Goal: Task Accomplishment & Management: Manage account settings

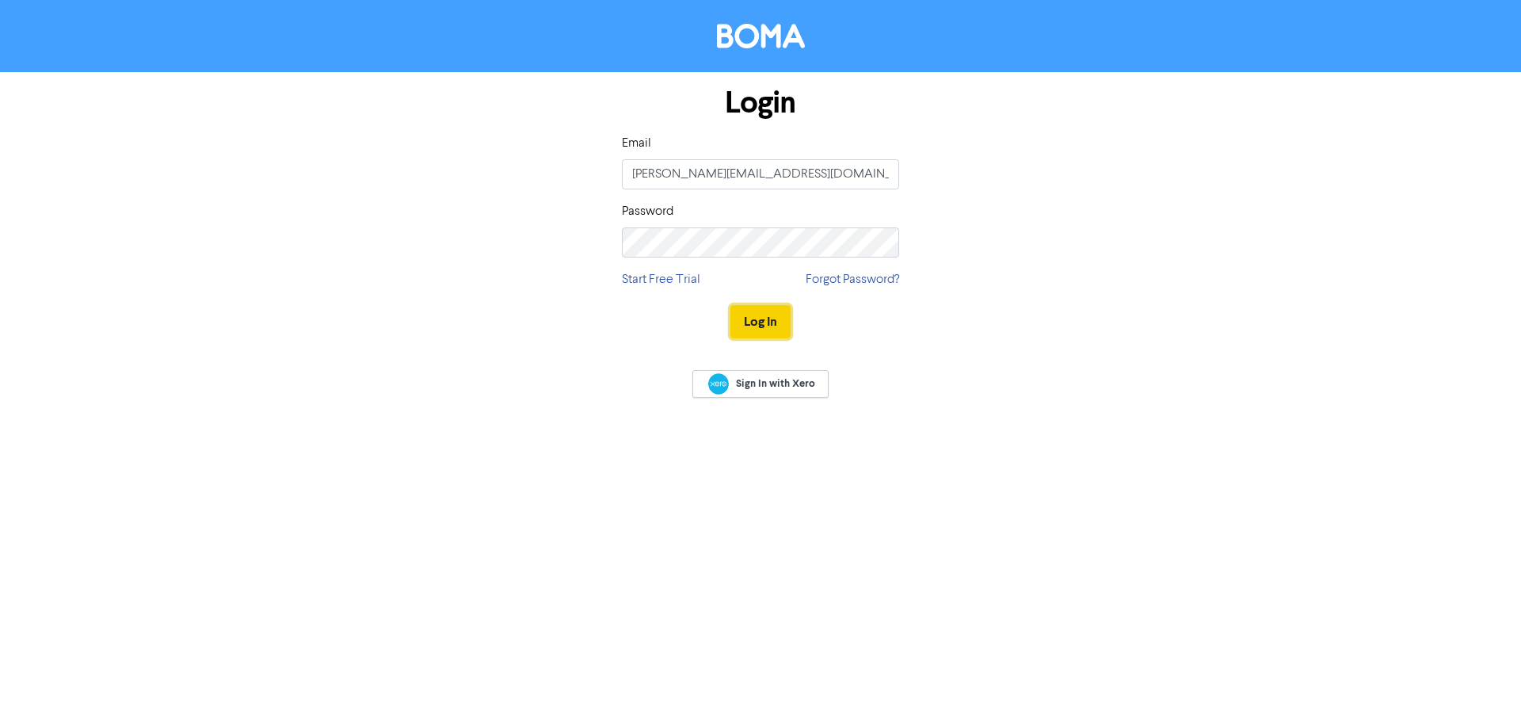
click at [772, 317] on button "Log In" at bounding box center [761, 321] width 60 height 33
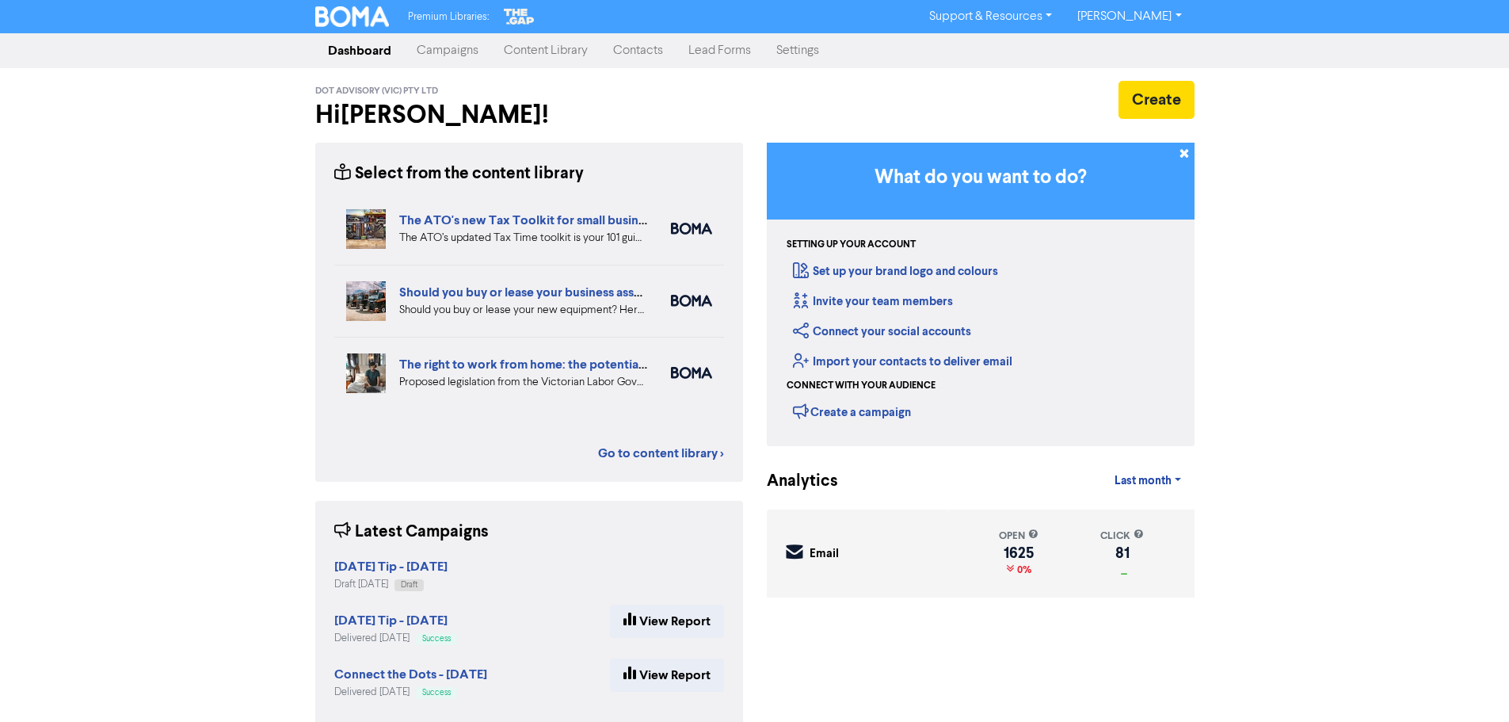
click at [464, 51] on link "Campaigns" at bounding box center [447, 51] width 87 height 32
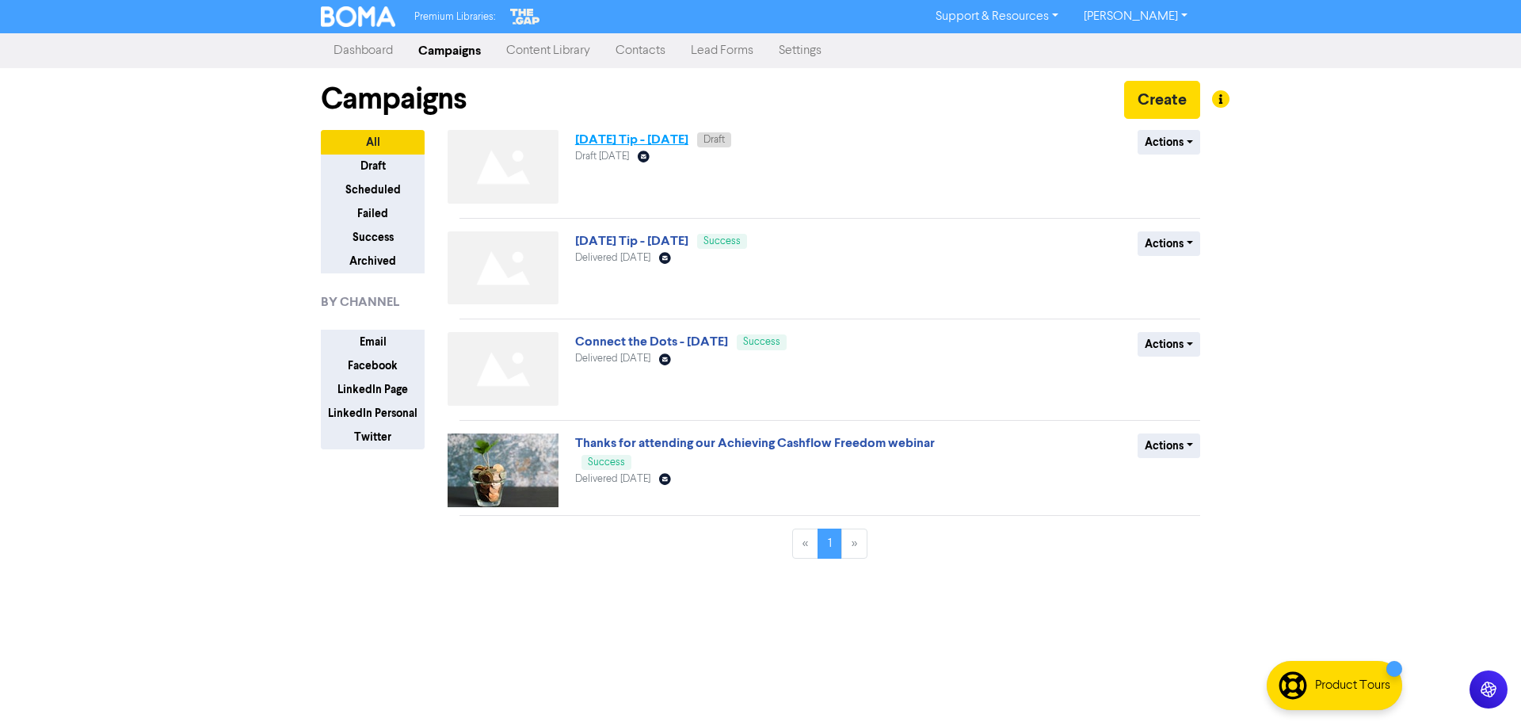
click at [689, 140] on link "[DATE] Tip - [DATE]" at bounding box center [631, 140] width 113 height 16
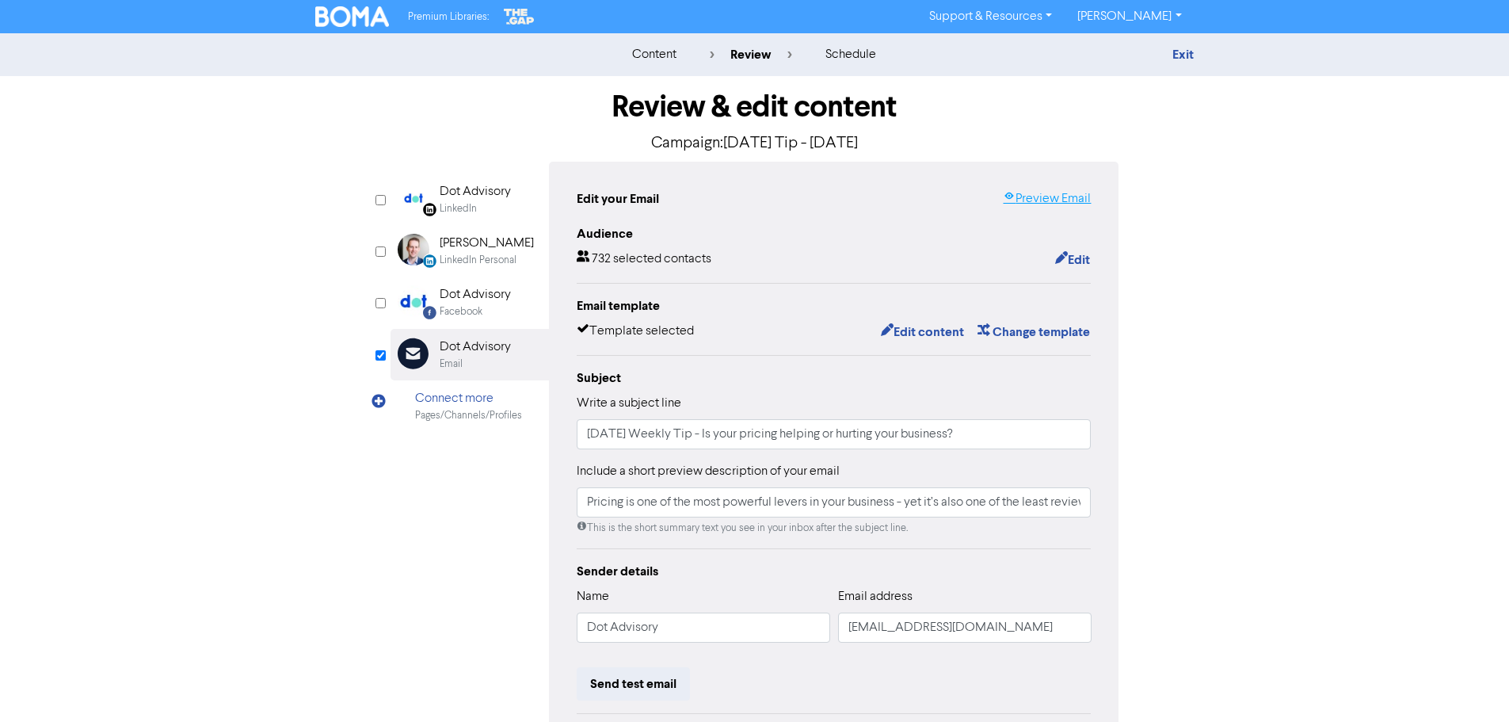
click at [1068, 204] on link "Preview Email" at bounding box center [1047, 198] width 88 height 19
drag, startPoint x: 687, startPoint y: 504, endPoint x: 1148, endPoint y: 513, distance: 461.2
click at [1148, 513] on div "Review & edit content Campaign: [DATE] Tip - [DATE] LinkedIn Page Created with …" at bounding box center [754, 491] width 903 height 830
click at [1236, 499] on div "content review schedule Exit Review & edit content Campaign: [DATE] Tip - [DATE…" at bounding box center [754, 469] width 1509 height 873
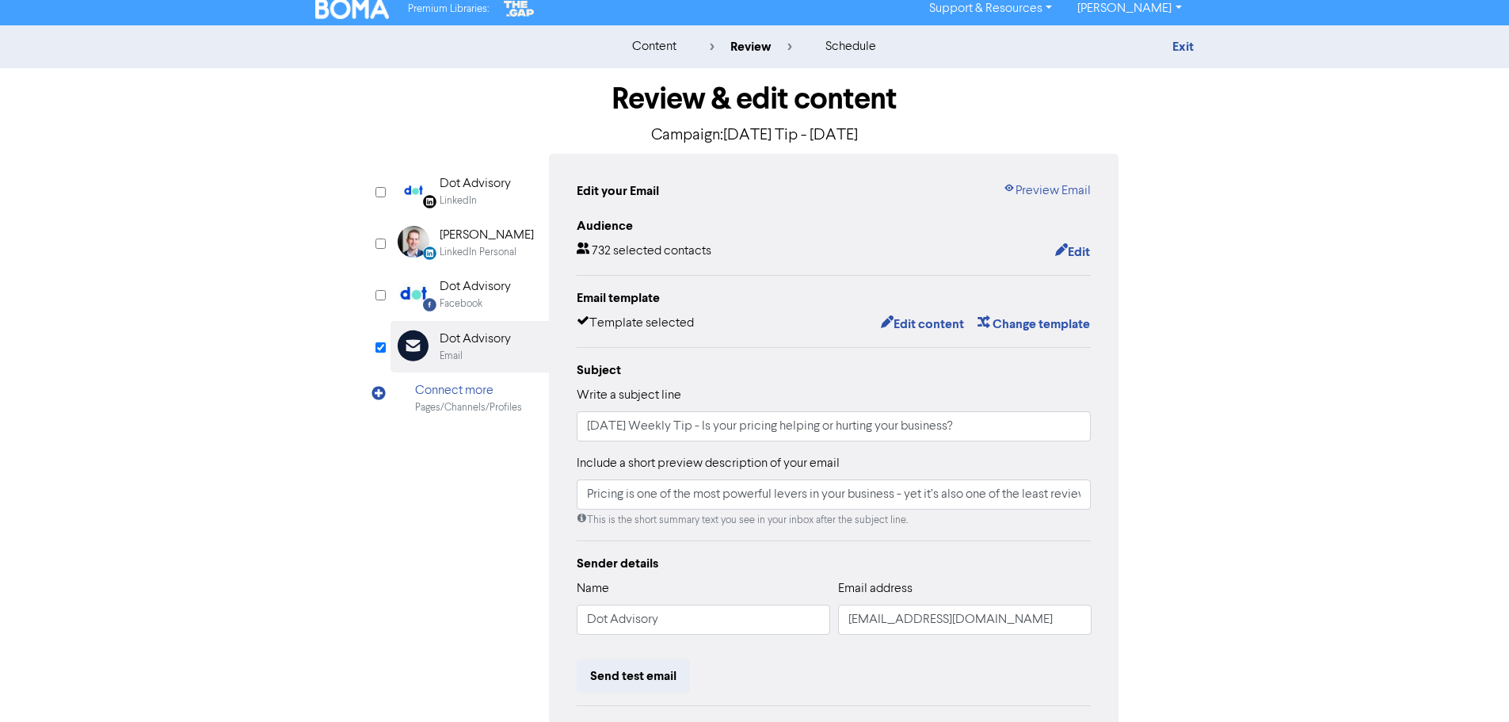
scroll to position [0, 0]
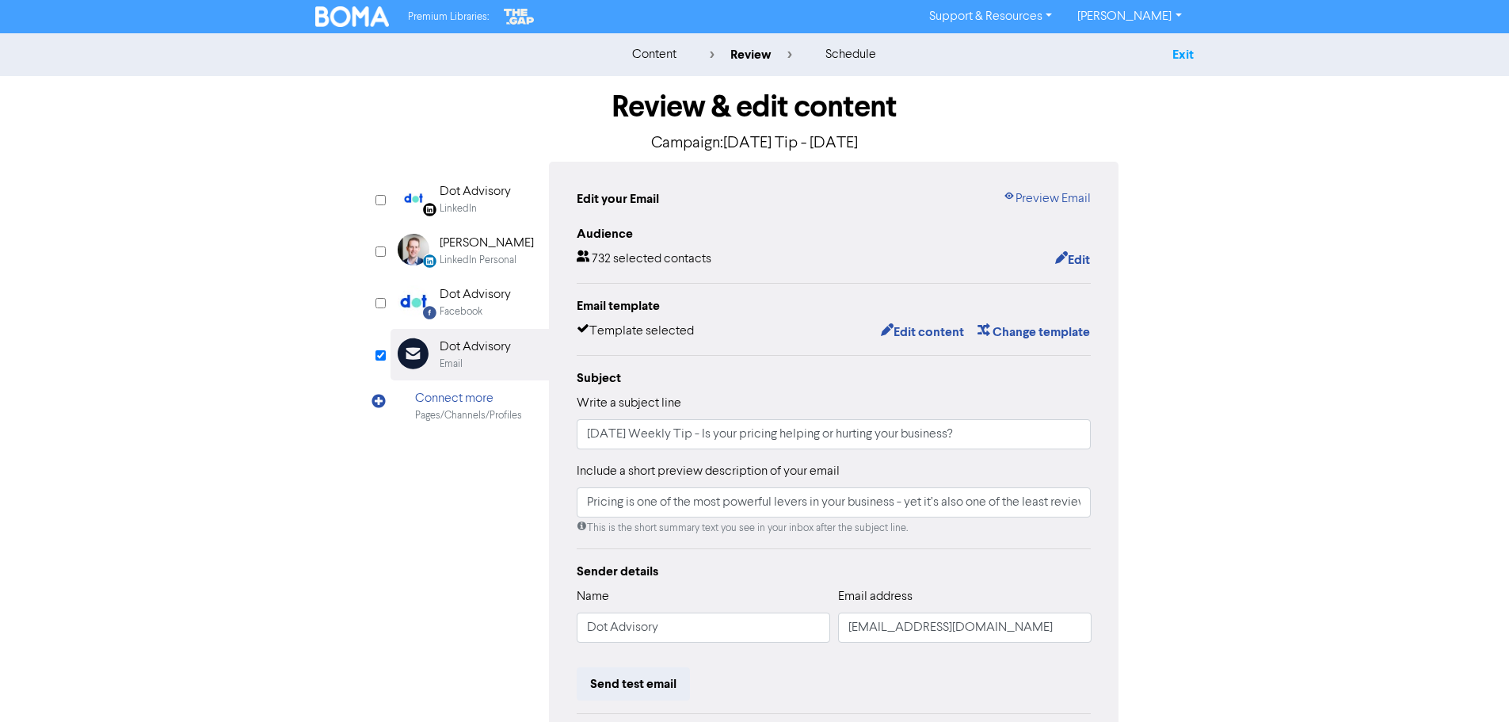
click at [1178, 50] on link "Exit" at bounding box center [1183, 55] width 21 height 16
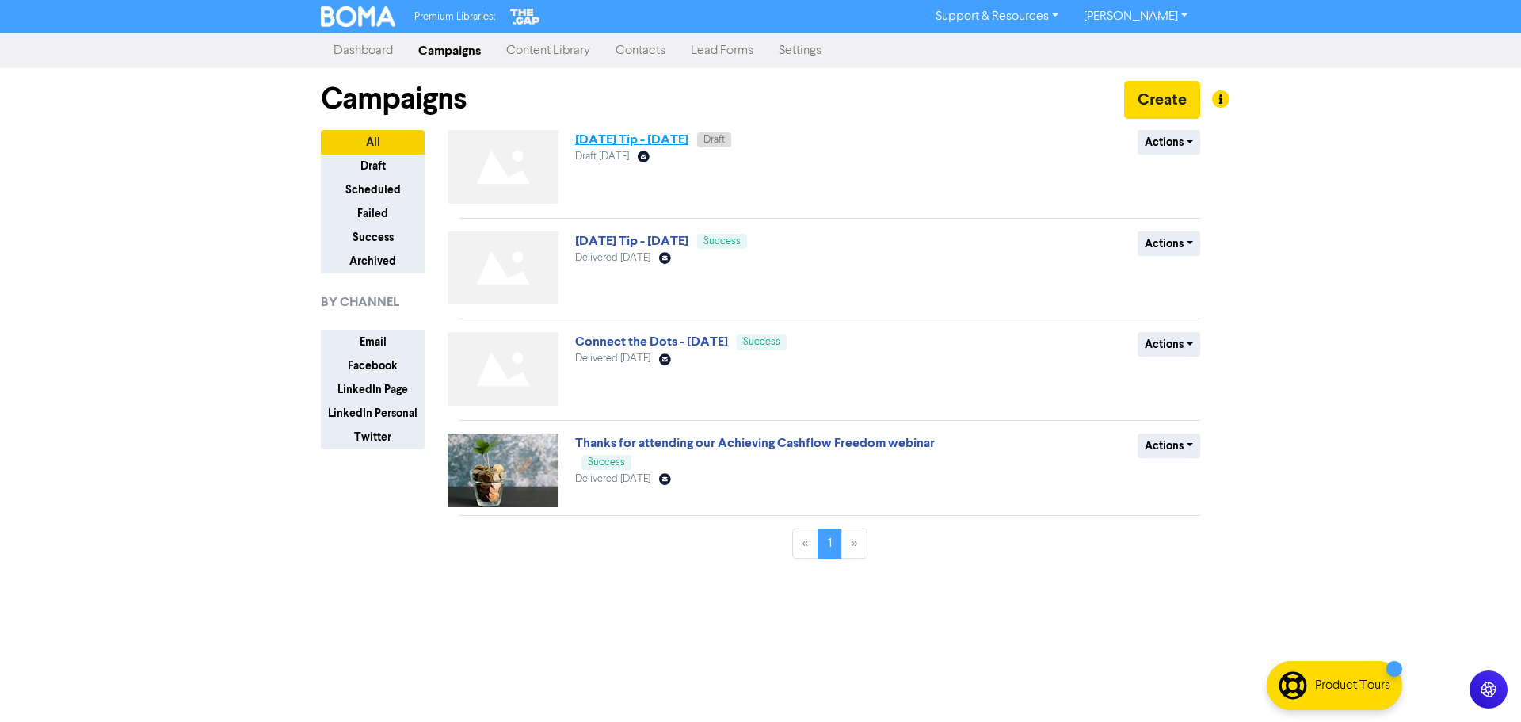
click at [689, 141] on link "[DATE] Tip - [DATE]" at bounding box center [631, 140] width 113 height 16
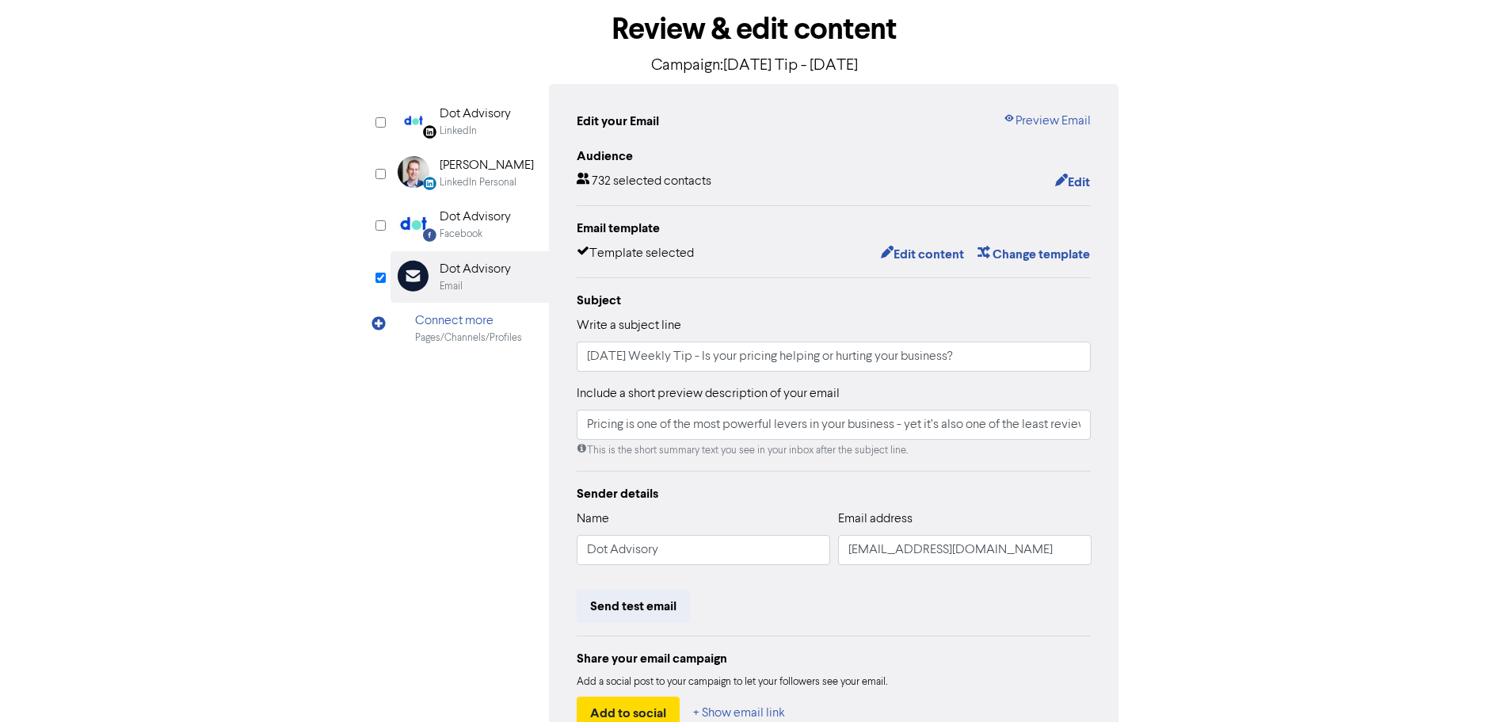
scroll to position [186, 0]
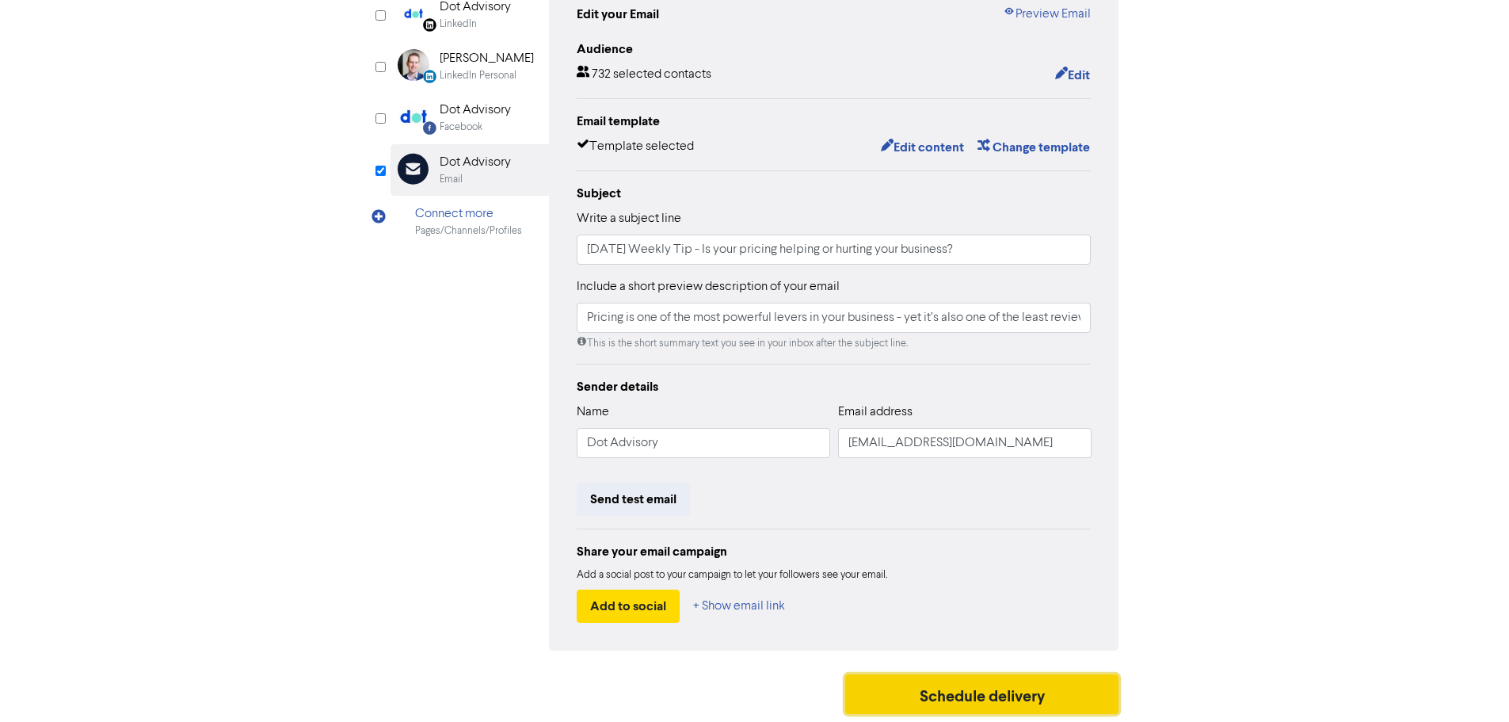
click at [1028, 692] on button "Schedule delivery" at bounding box center [982, 694] width 274 height 40
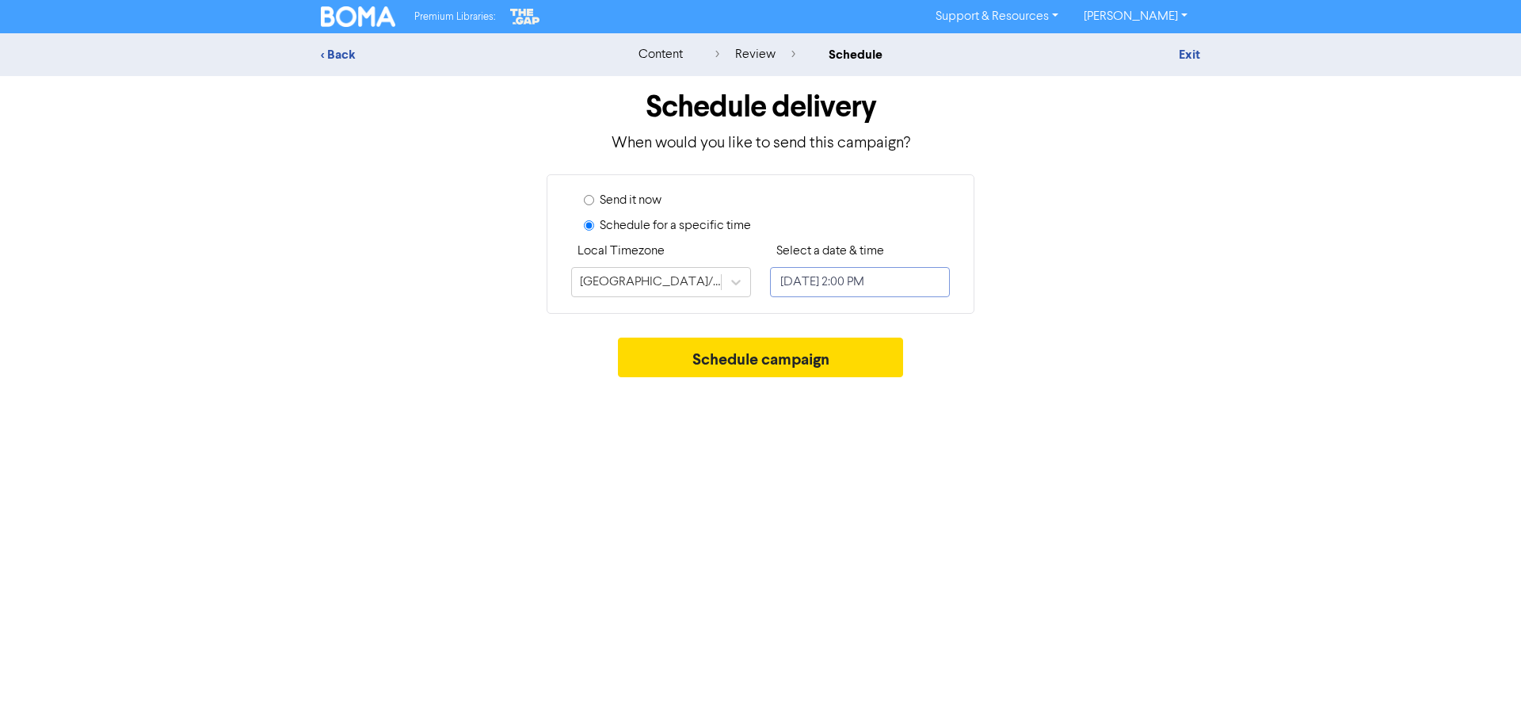
click at [877, 278] on input "[DATE] 2:00 PM" at bounding box center [860, 282] width 180 height 30
select select "7"
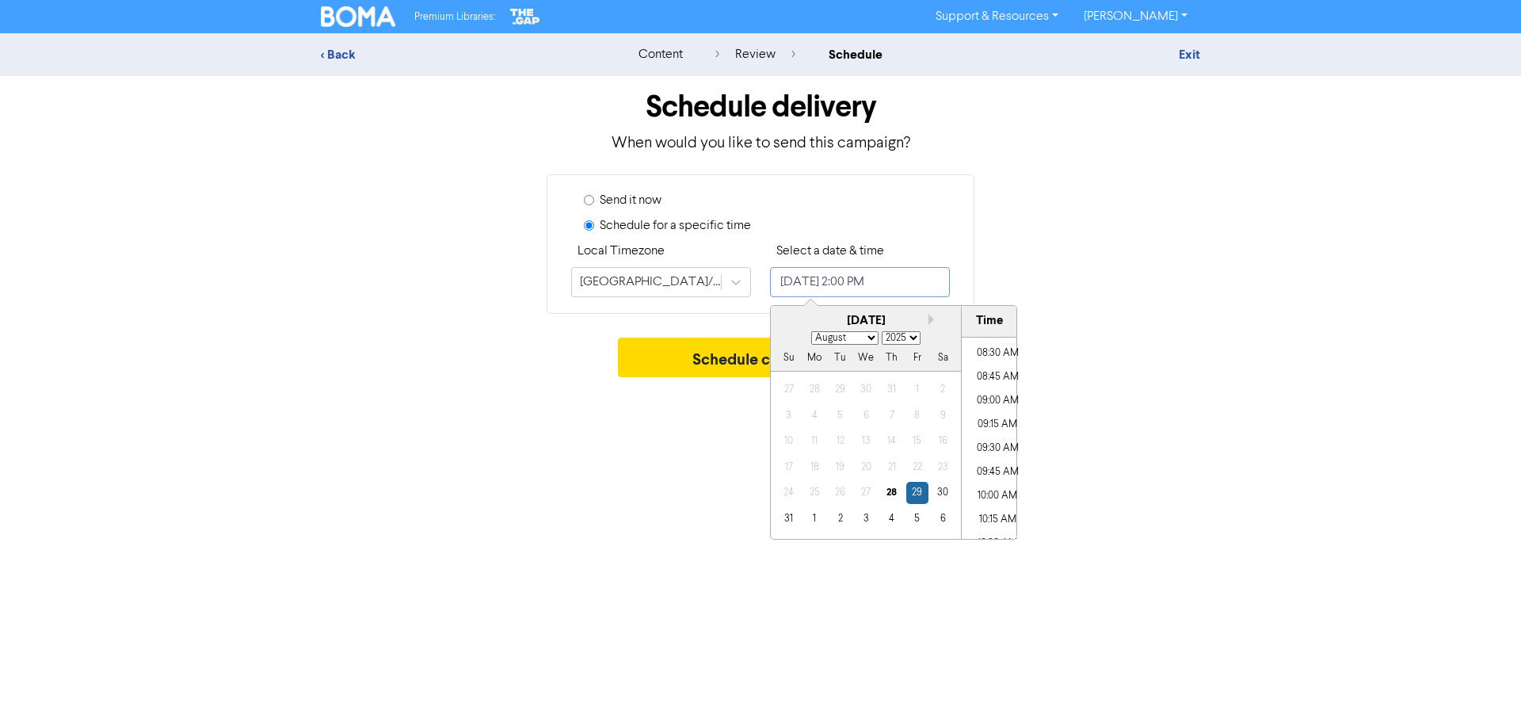
scroll to position [767, 0]
click at [994, 343] on li "08:00 AM" at bounding box center [997, 343] width 71 height 24
type input "[DATE] 8:00 AM"
click at [1168, 385] on div "Schedule campaign" at bounding box center [760, 362] width 879 height 48
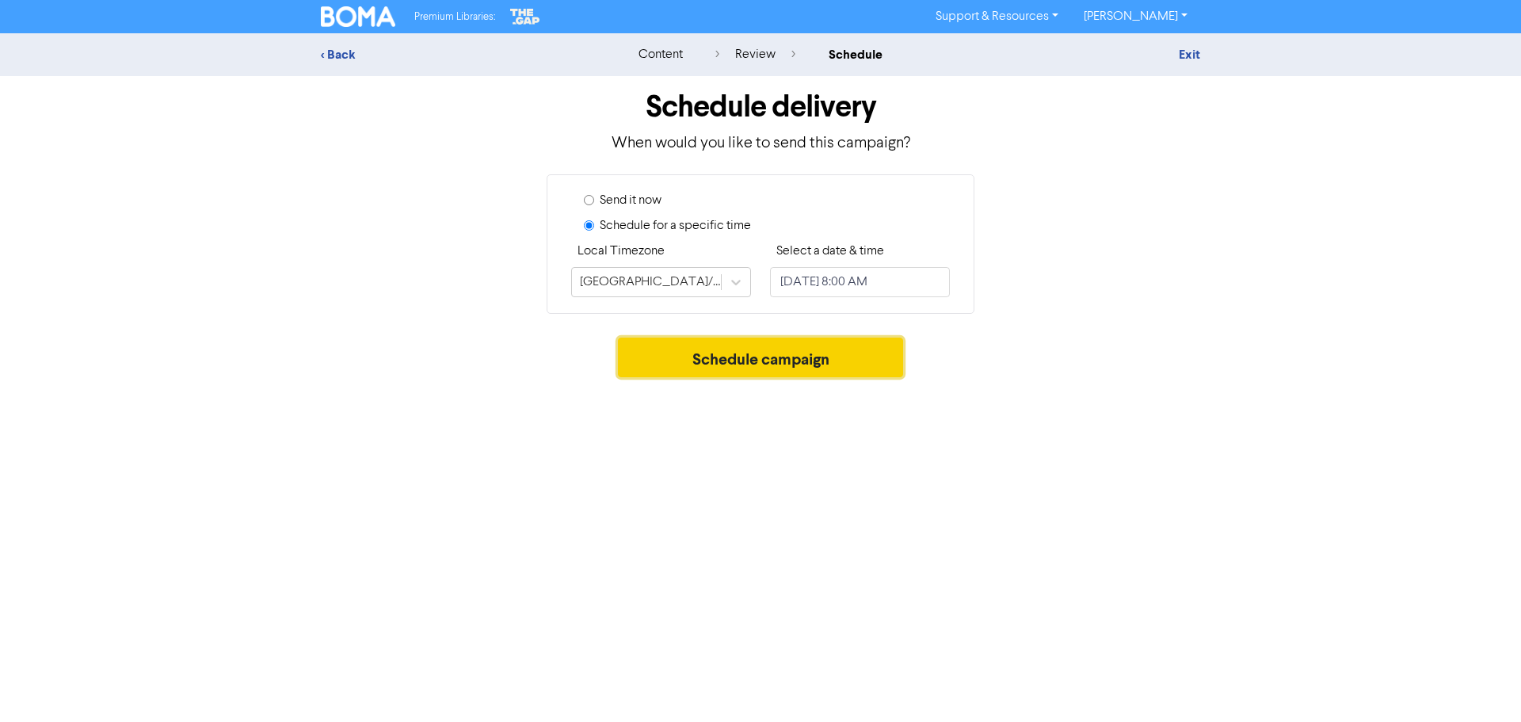
click at [817, 362] on button "Schedule campaign" at bounding box center [761, 358] width 286 height 40
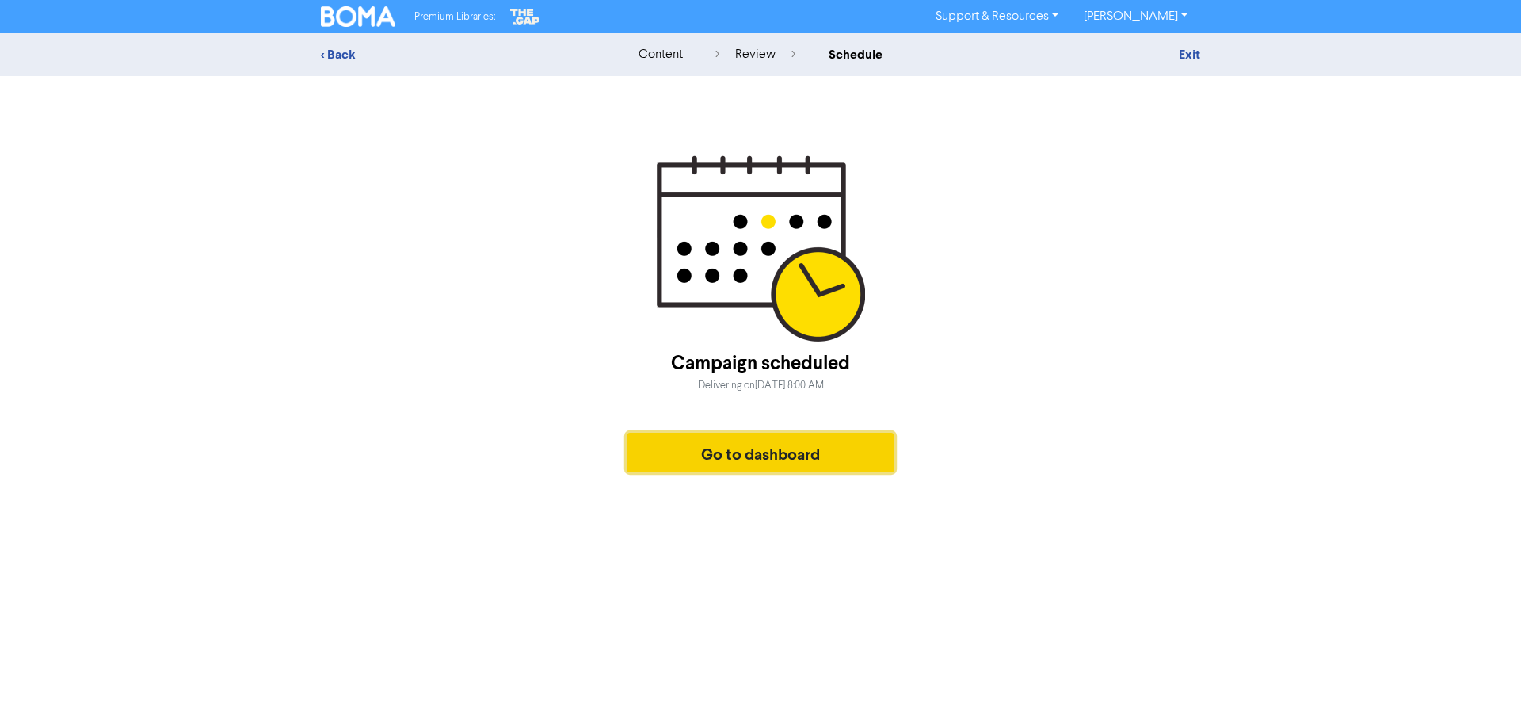
click at [776, 454] on button "Go to dashboard" at bounding box center [761, 453] width 268 height 40
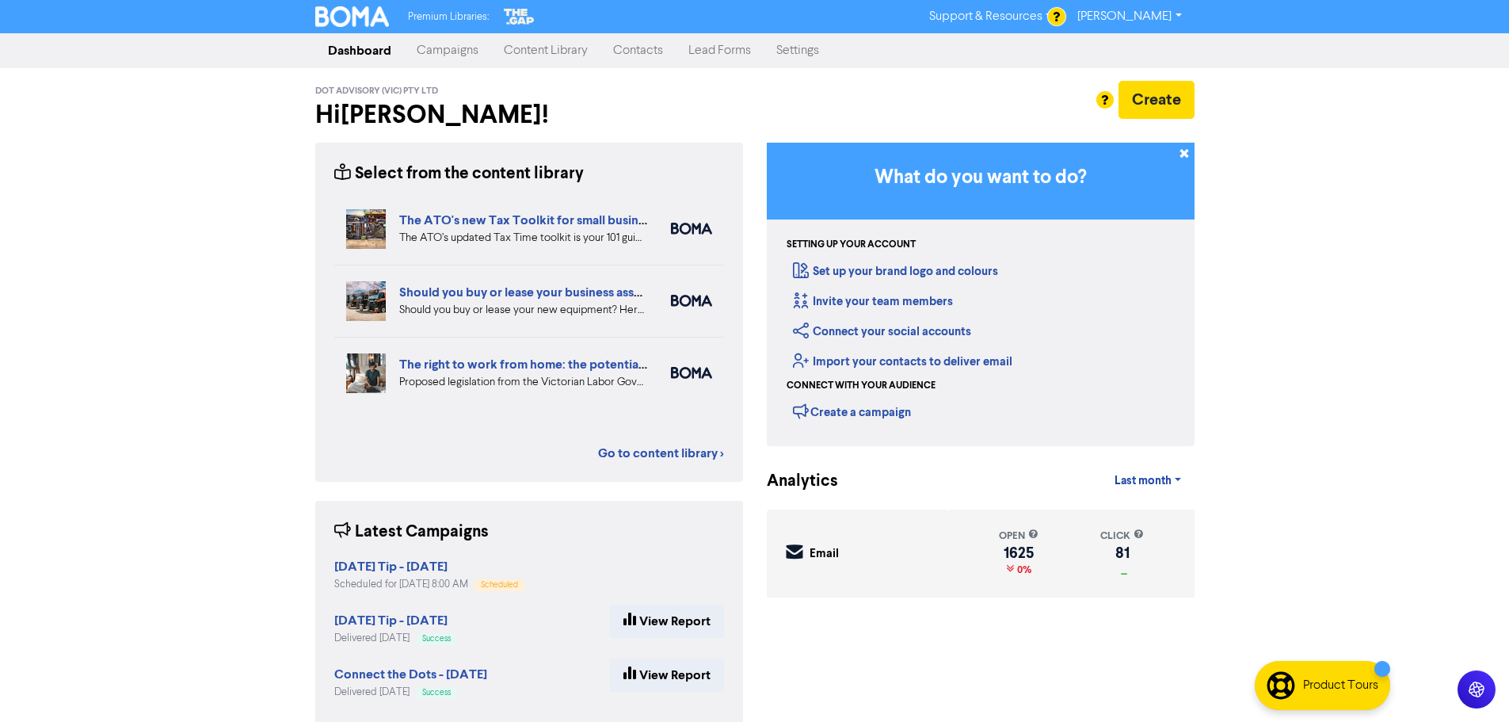
click at [438, 41] on link "Campaigns" at bounding box center [447, 51] width 87 height 32
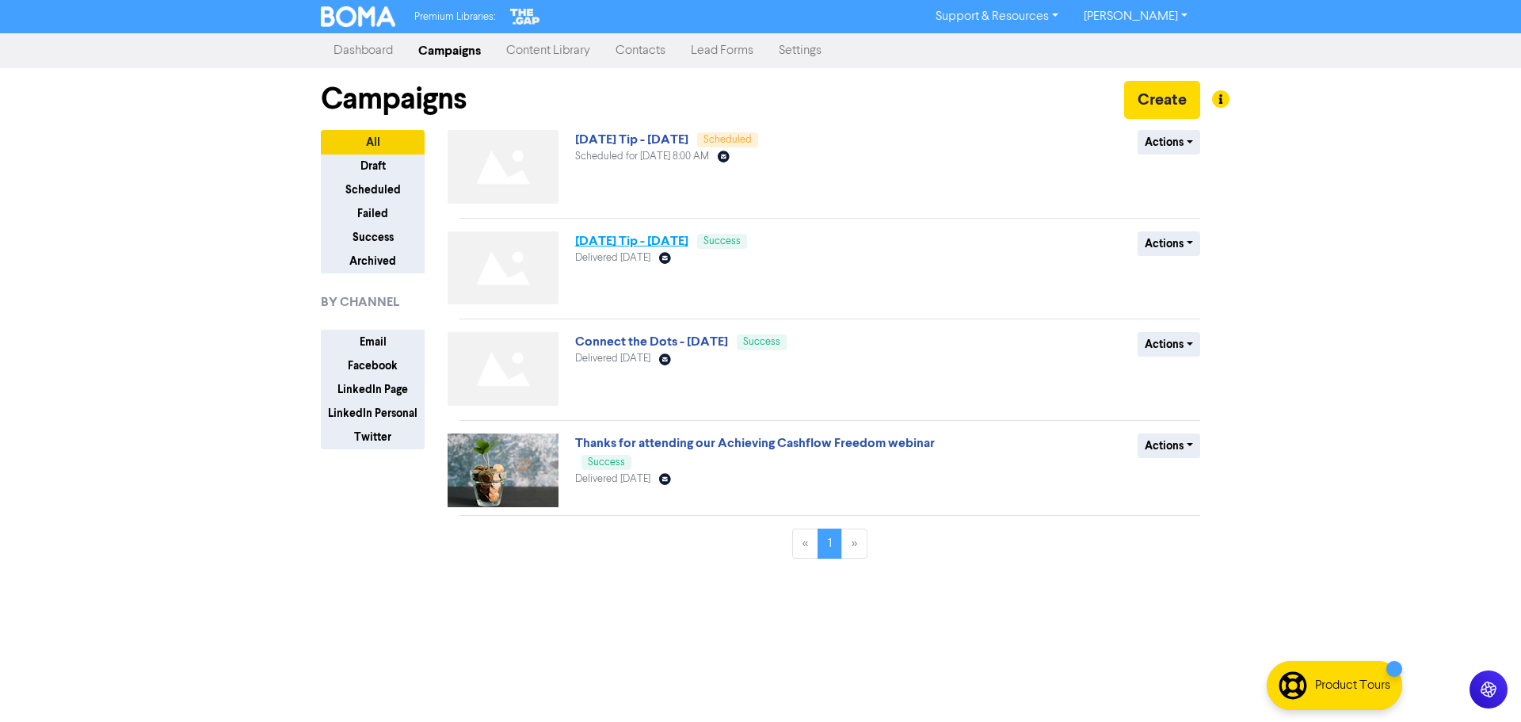
click at [689, 242] on link "[DATE] Tip - [DATE]" at bounding box center [631, 241] width 113 height 16
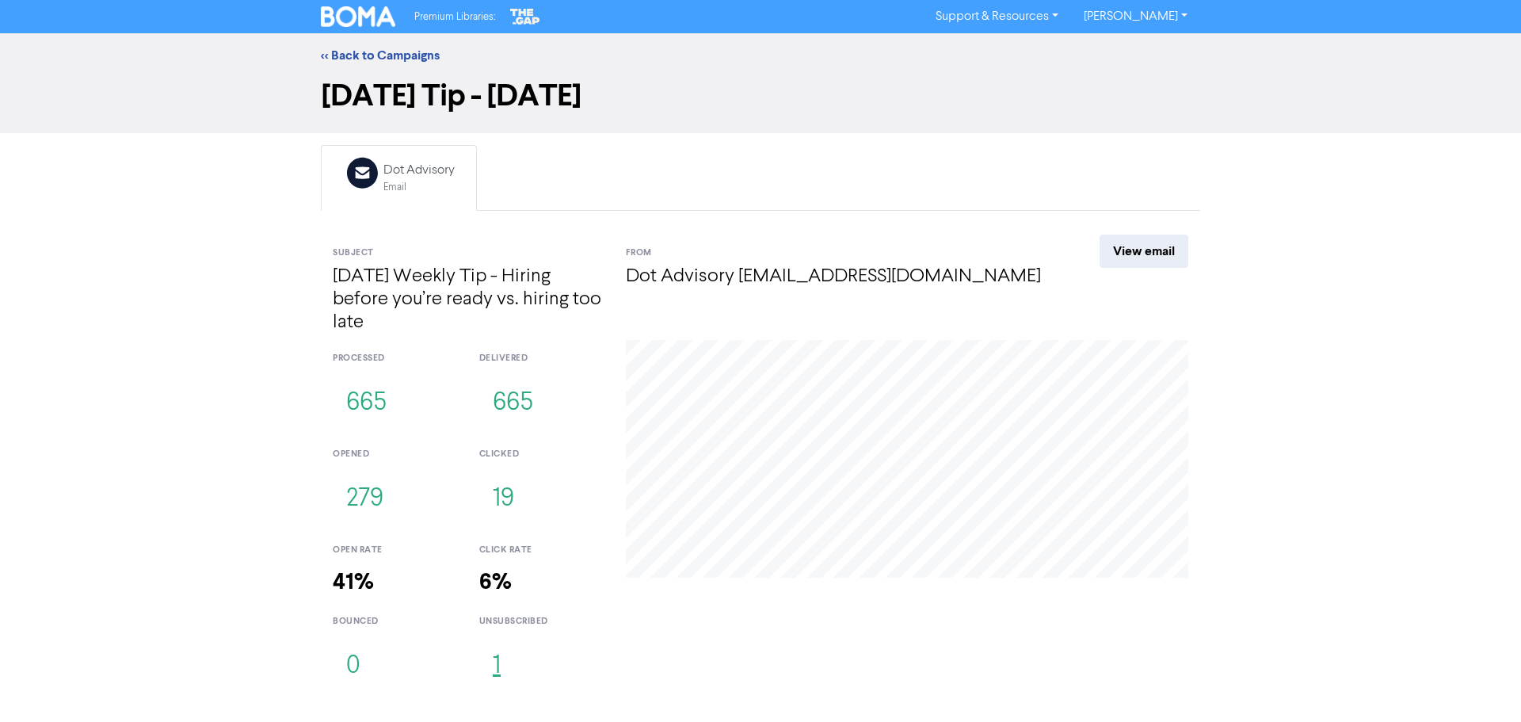
click at [498, 643] on button "1" at bounding box center [496, 666] width 35 height 52
click at [336, 55] on link "<< Back to Campaigns" at bounding box center [380, 56] width 119 height 16
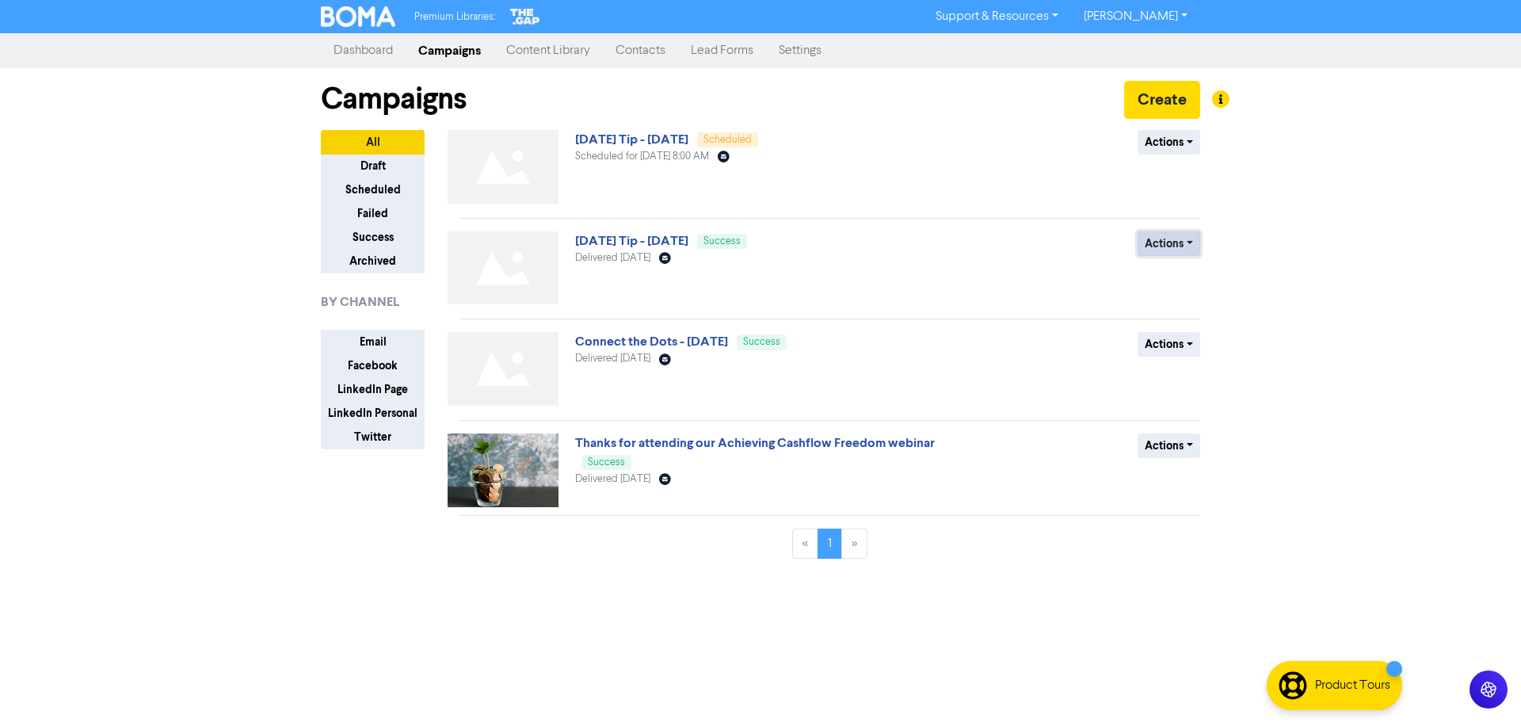
click at [1179, 240] on button "Actions" at bounding box center [1169, 243] width 63 height 25
click at [1184, 307] on button "Archive" at bounding box center [1201, 302] width 125 height 25
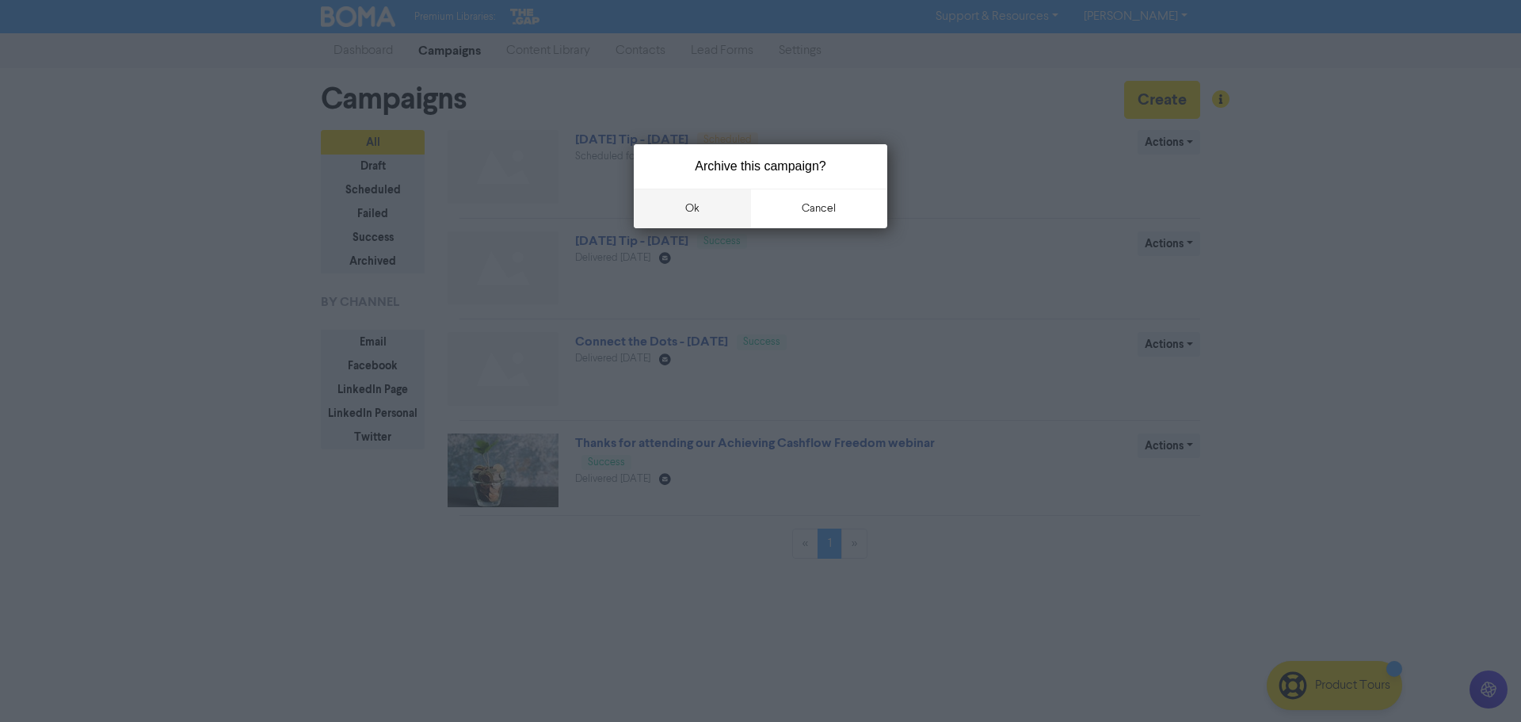
click at [716, 202] on button "ok" at bounding box center [692, 209] width 117 height 40
